Goal: Transaction & Acquisition: Purchase product/service

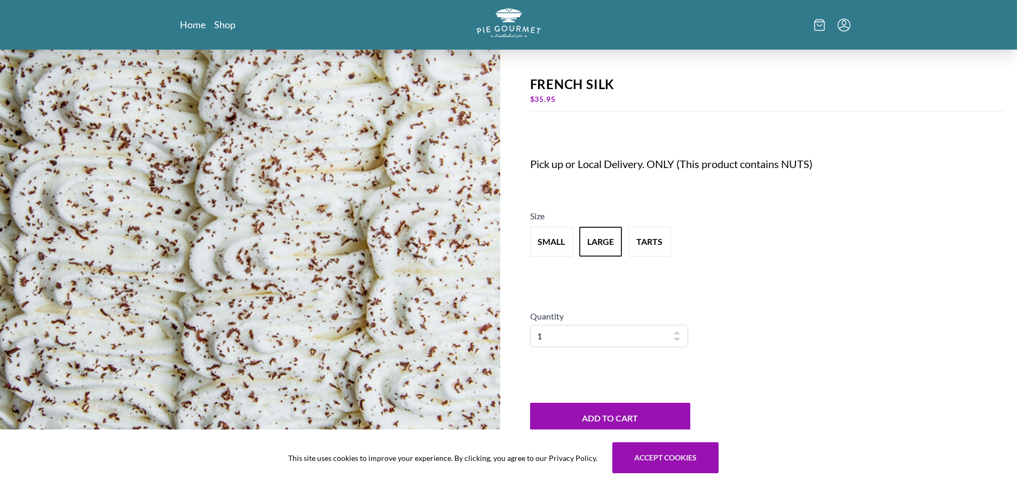
scroll to position [176, 0]
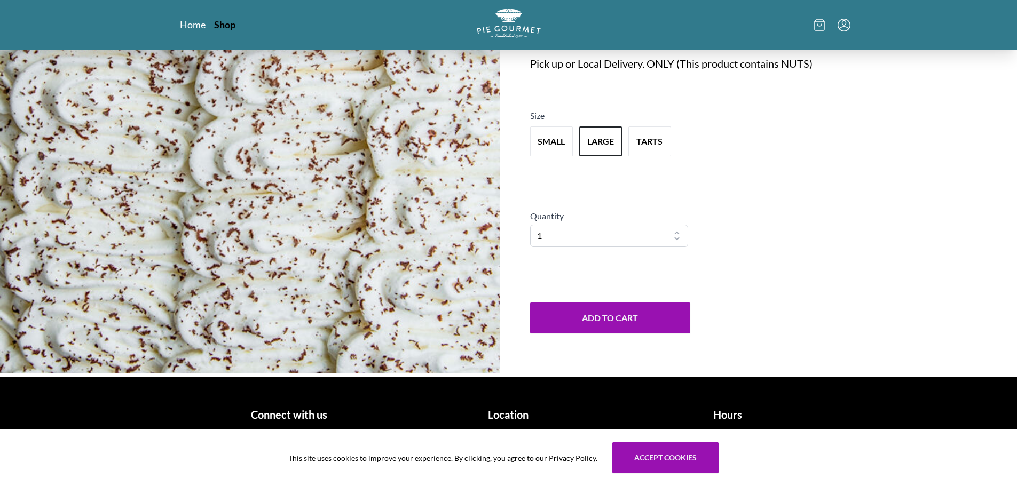
click at [223, 25] on link "Shop" at bounding box center [224, 24] width 21 height 13
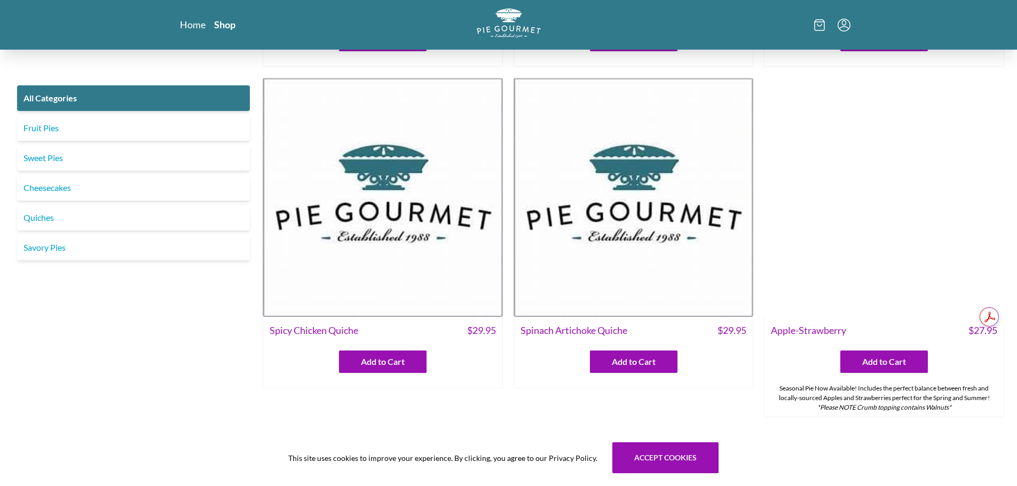
scroll to position [320, 0]
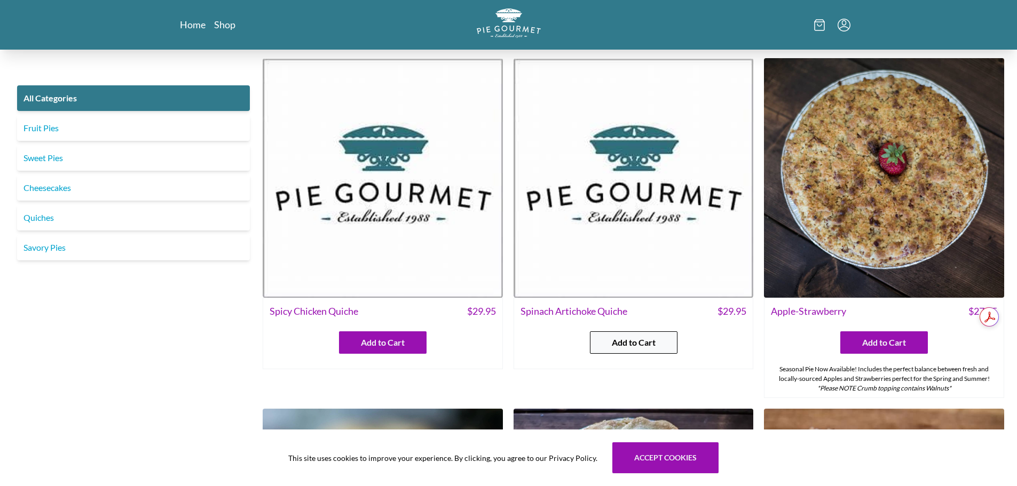
click at [637, 339] on span "Add to Cart" at bounding box center [634, 342] width 44 height 13
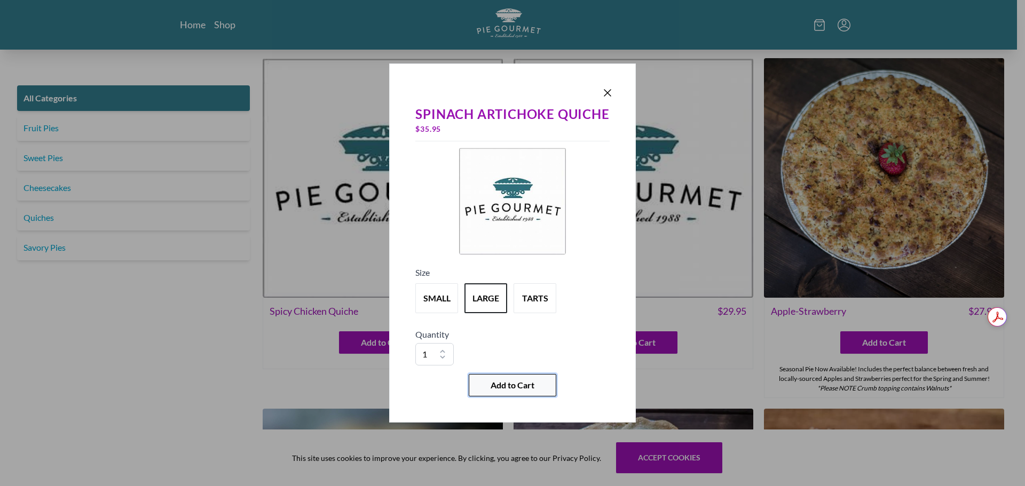
click at [495, 382] on span "Add to Cart" at bounding box center [512, 385] width 44 height 13
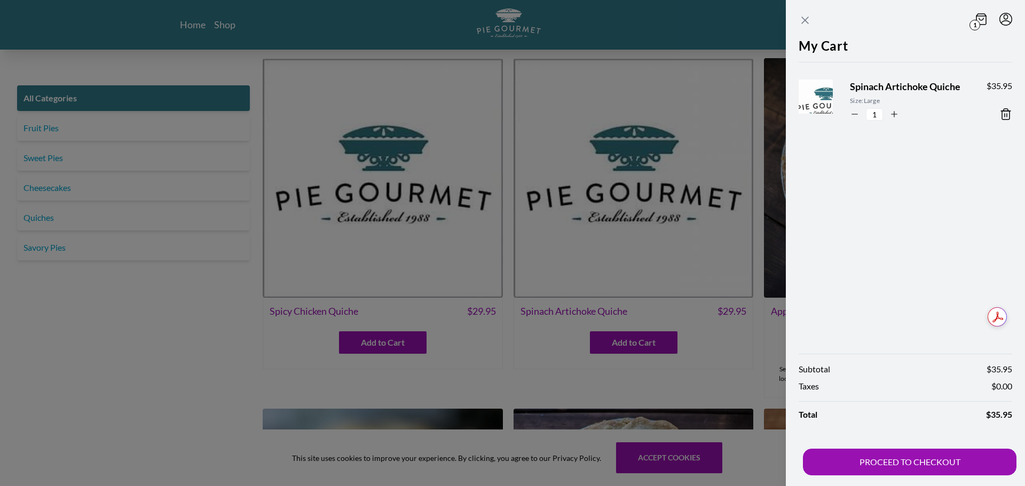
click at [806, 18] on icon "Close panel" at bounding box center [804, 20] width 13 height 13
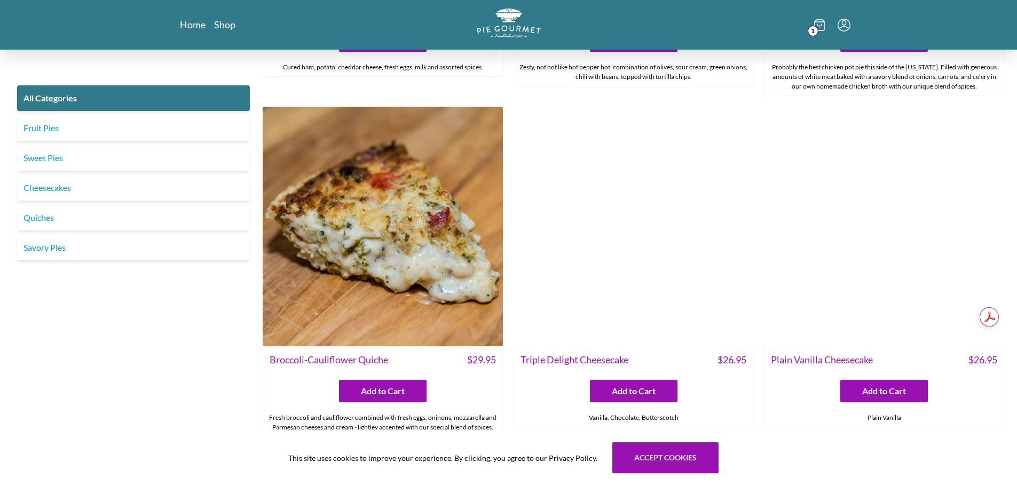
scroll to position [2028, 0]
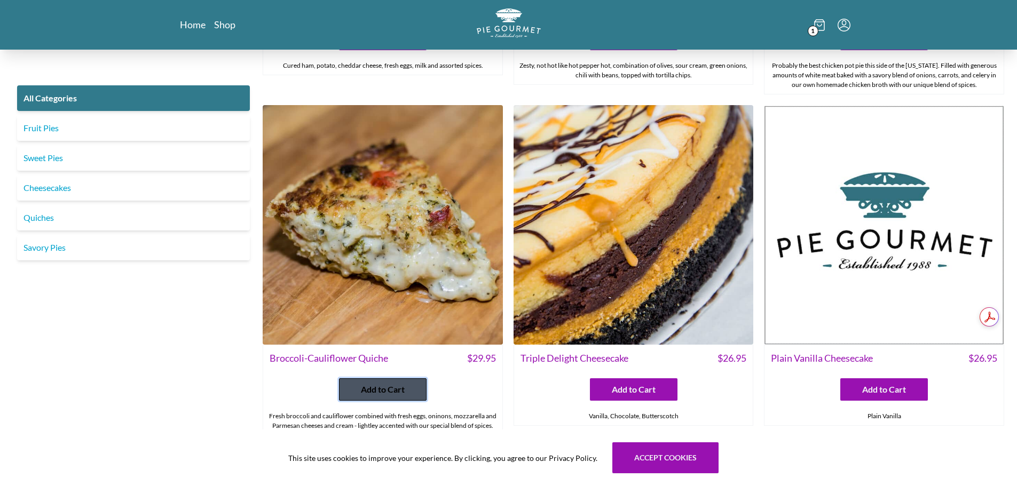
click at [373, 391] on span "Add to Cart" at bounding box center [383, 389] width 44 height 13
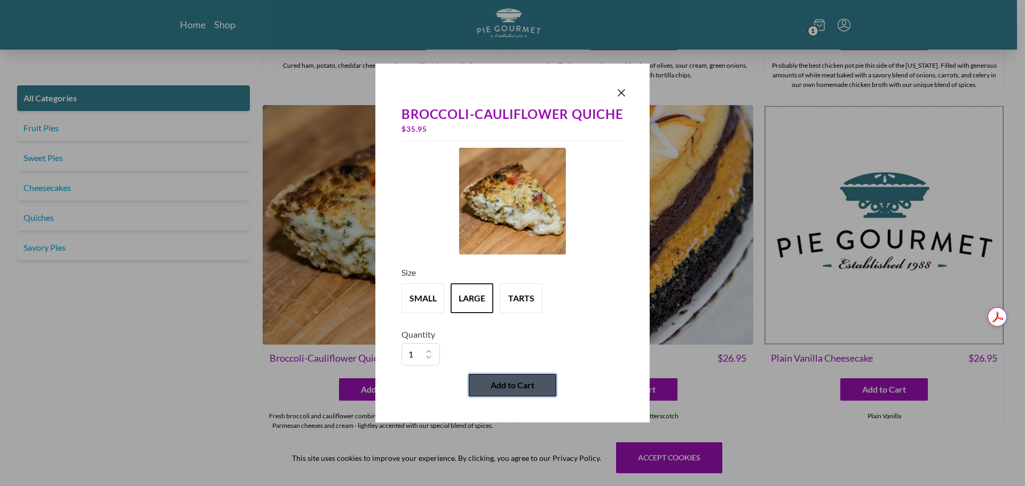
click at [513, 380] on span "Add to Cart" at bounding box center [512, 385] width 44 height 13
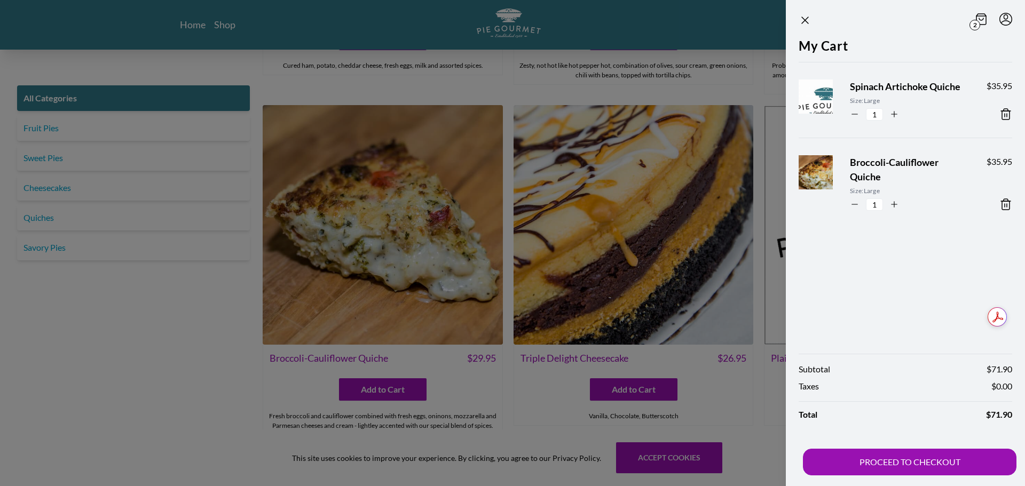
click at [257, 274] on div at bounding box center [512, 243] width 1025 height 486
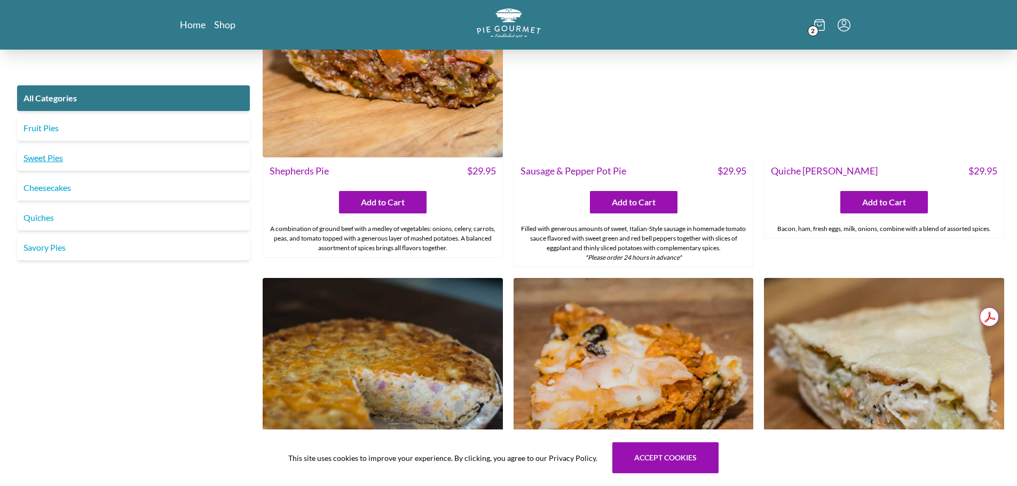
scroll to position [1387, 0]
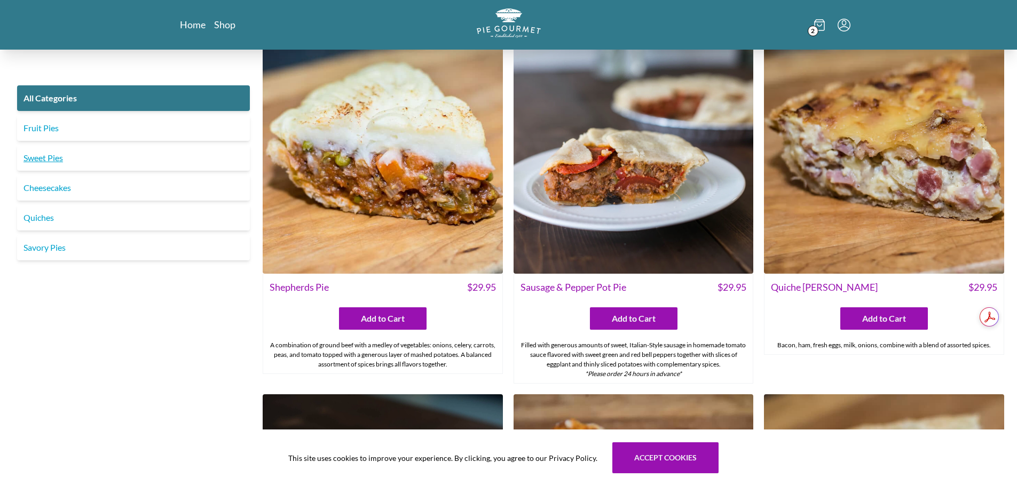
click at [137, 154] on link "Sweet Pies" at bounding box center [133, 158] width 233 height 26
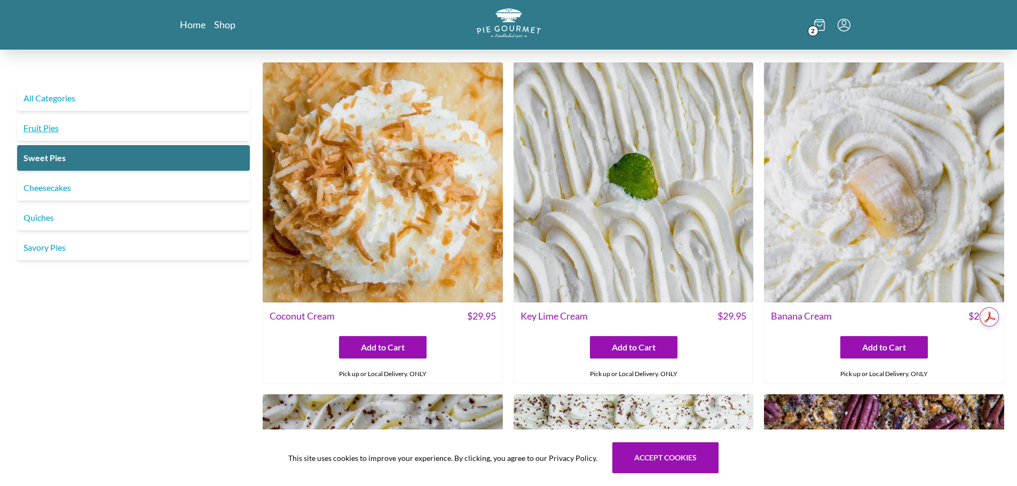
click at [114, 124] on link "Fruit Pies" at bounding box center [133, 128] width 233 height 26
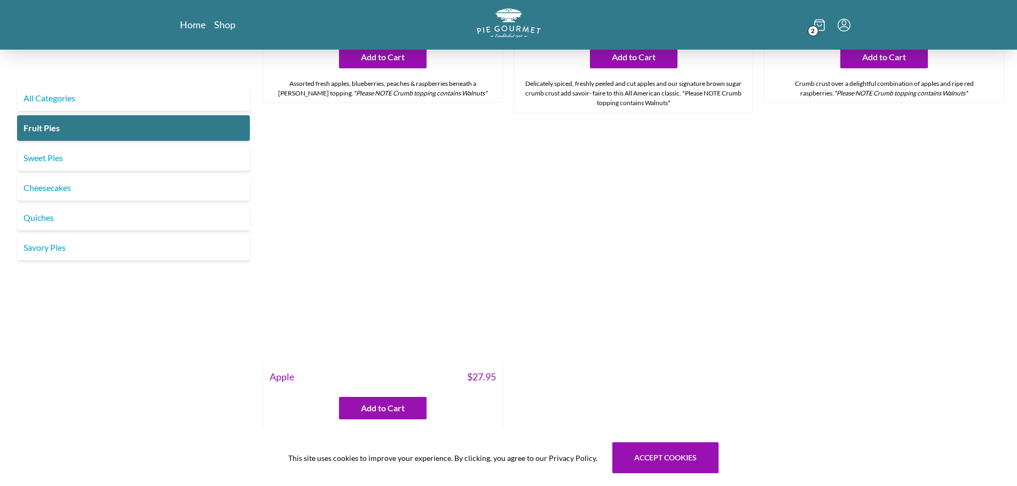
scroll to position [1334, 0]
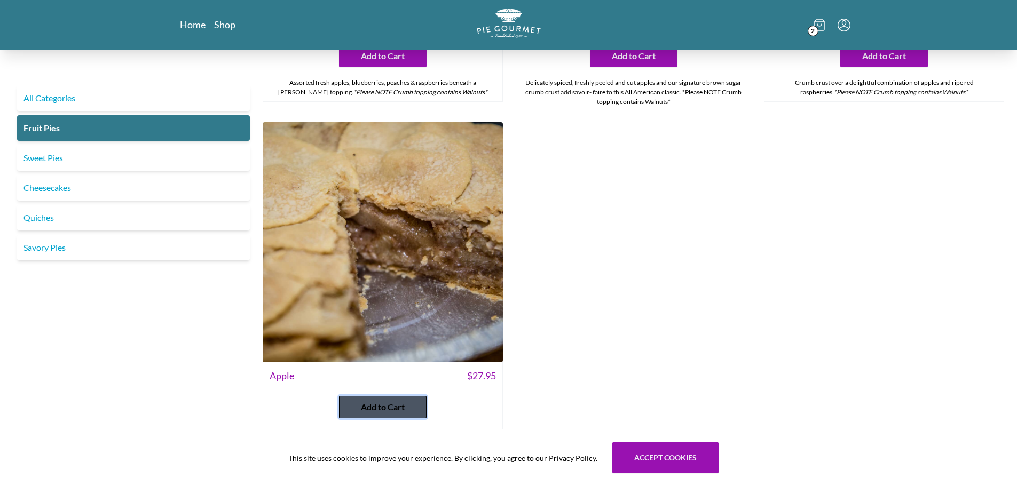
click at [367, 401] on span "Add to Cart" at bounding box center [383, 407] width 44 height 13
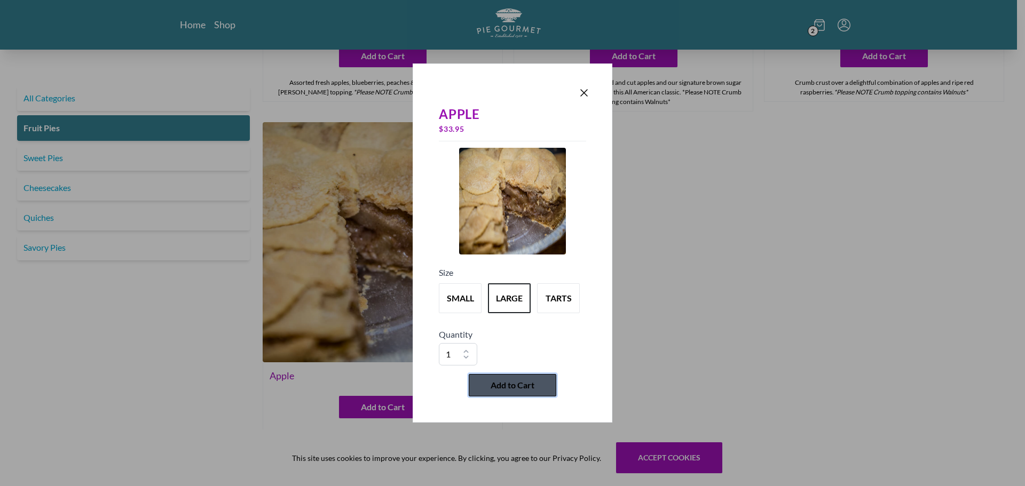
click at [504, 379] on span "Add to Cart" at bounding box center [512, 385] width 44 height 13
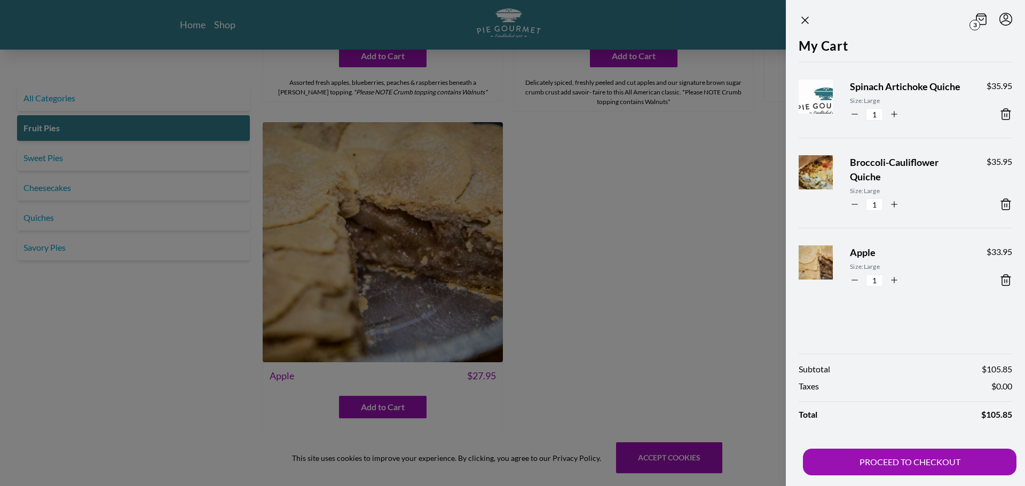
click at [169, 306] on div at bounding box center [512, 243] width 1025 height 486
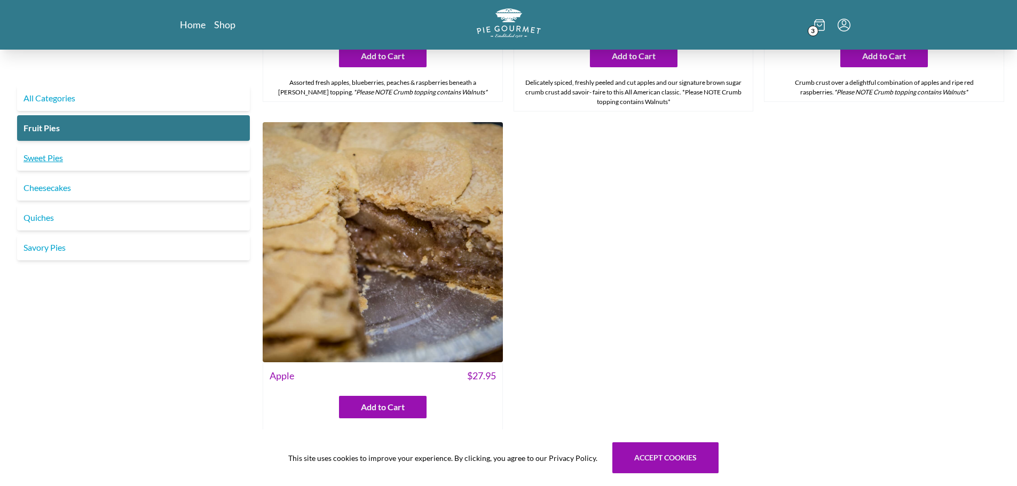
click at [125, 163] on link "Sweet Pies" at bounding box center [133, 158] width 233 height 26
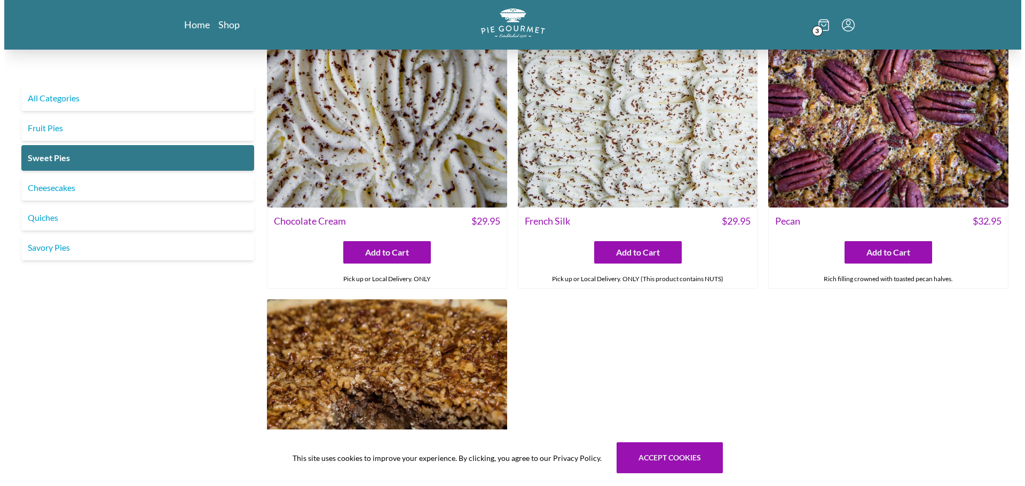
scroll to position [427, 0]
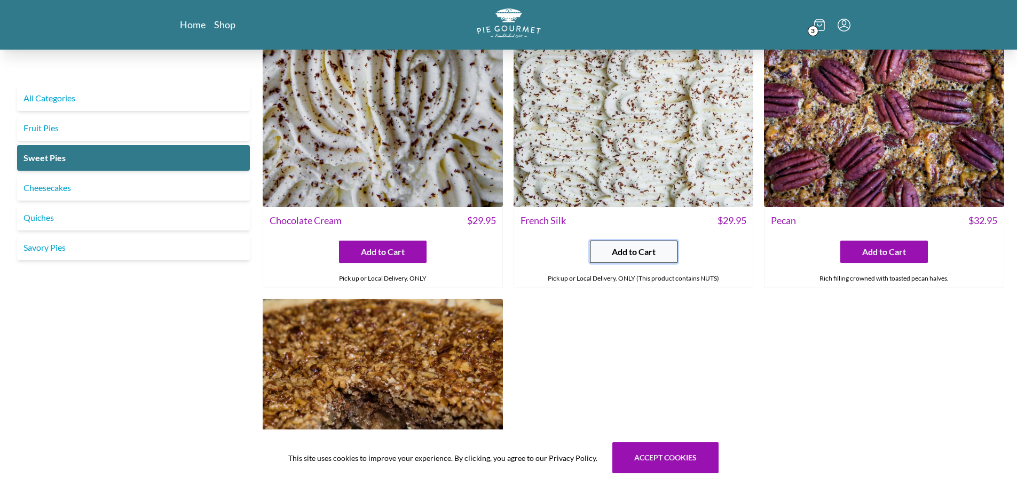
click at [616, 253] on span "Add to Cart" at bounding box center [634, 251] width 44 height 13
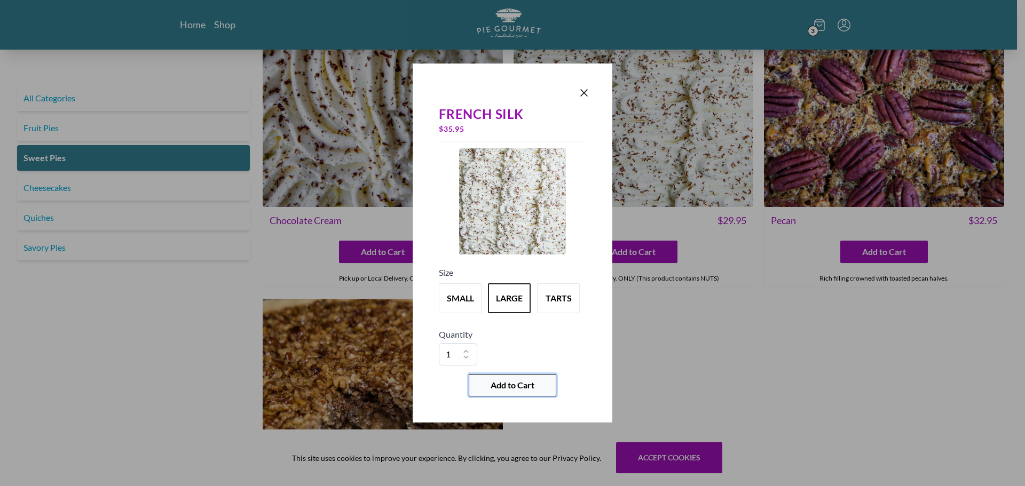
click at [508, 374] on button "Add to Cart" at bounding box center [513, 385] width 88 height 22
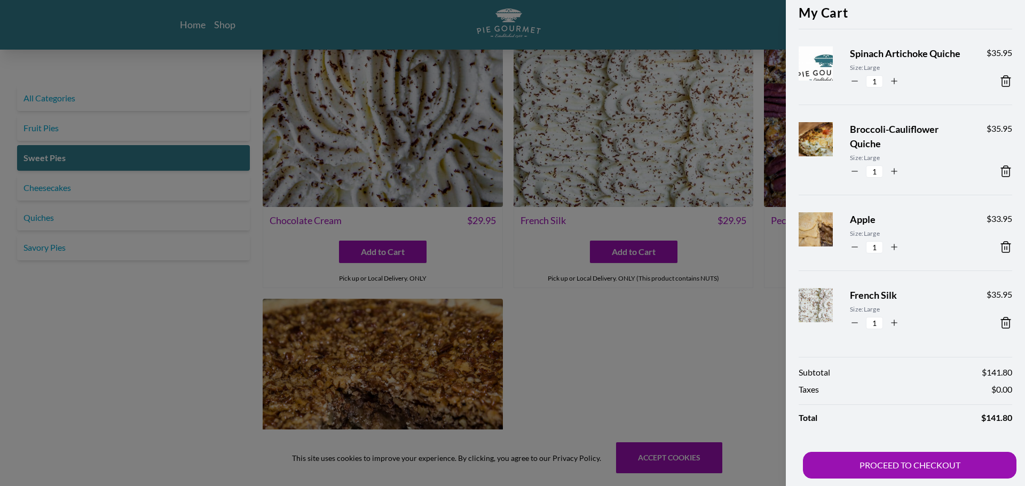
scroll to position [51, 0]
